Goal: Task Accomplishment & Management: Use online tool/utility

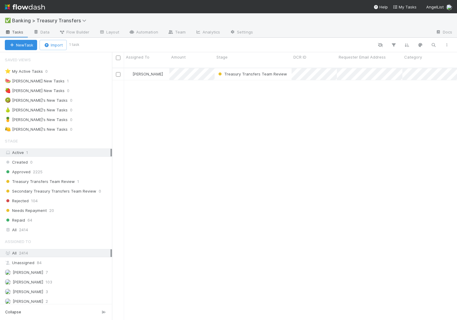
scroll to position [257, 345]
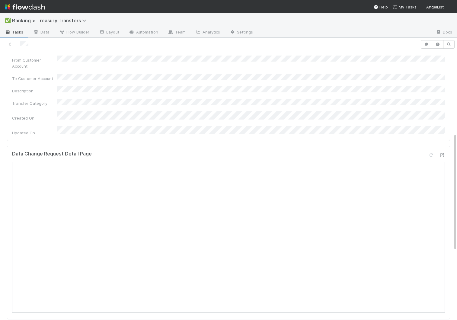
scroll to position [187, 0]
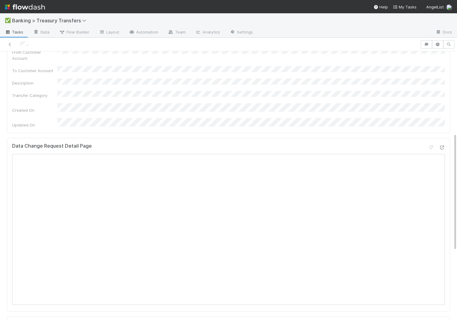
click at [10, 32] on icon at bounding box center [8, 33] width 6 height 4
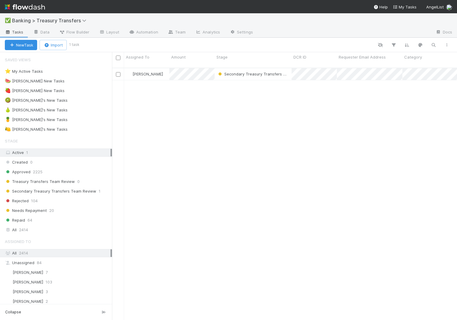
scroll to position [257, 345]
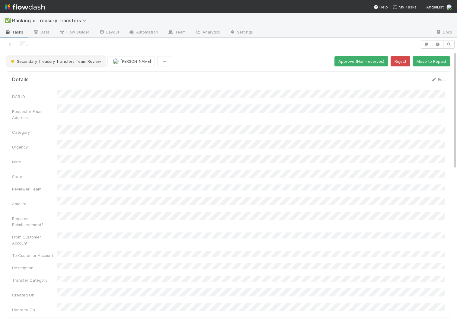
click at [39, 58] on button "Secondary Treasury Transfers Team Review" at bounding box center [56, 61] width 98 height 10
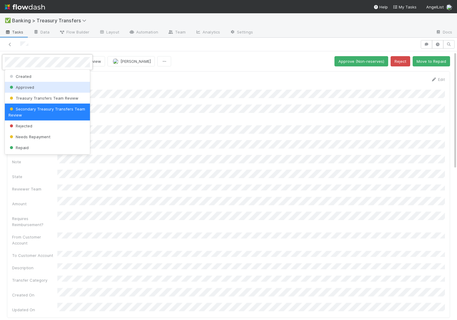
click at [31, 88] on span "Approved" at bounding box center [21, 87] width 26 height 5
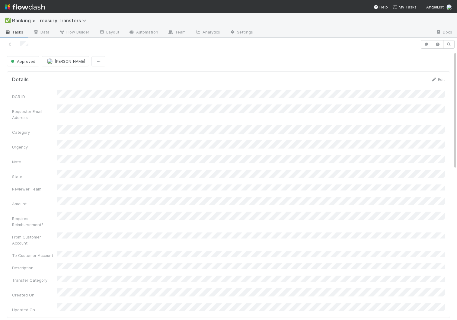
click at [13, 35] on span "Tasks" at bounding box center [14, 32] width 19 height 6
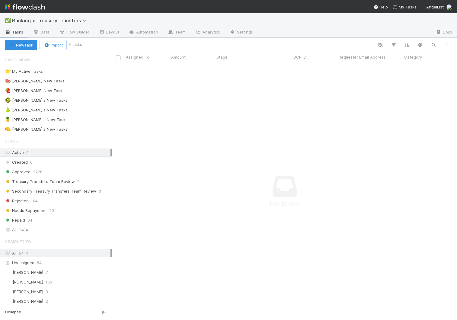
scroll to position [257, 345]
click at [355, 45] on icon "button" at bounding box center [434, 44] width 6 height 5
type input "3694"
